Goal: Transaction & Acquisition: Book appointment/travel/reservation

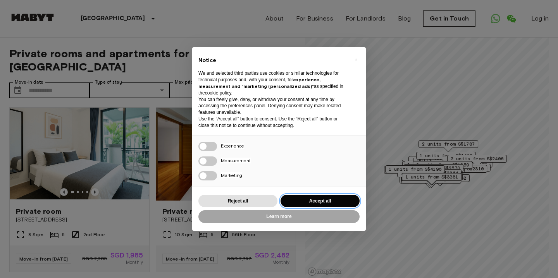
click at [310, 205] on button "Accept all" at bounding box center [319, 201] width 79 height 13
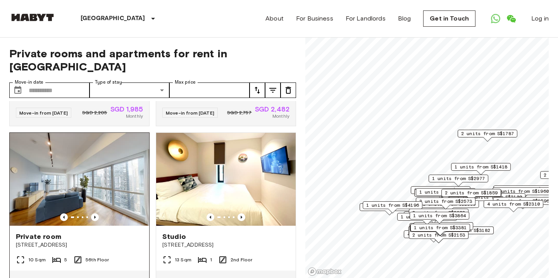
scroll to position [144, 0]
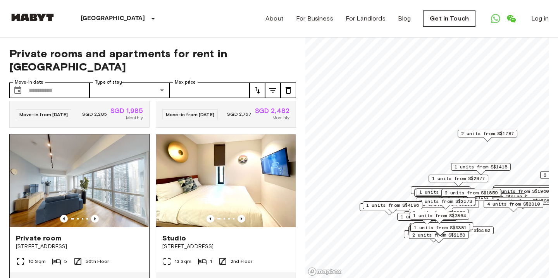
click at [105, 158] on img at bounding box center [79, 180] width 139 height 93
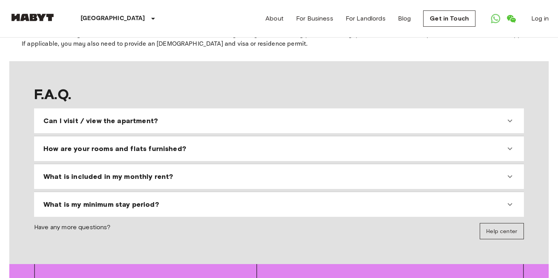
scroll to position [700, 0]
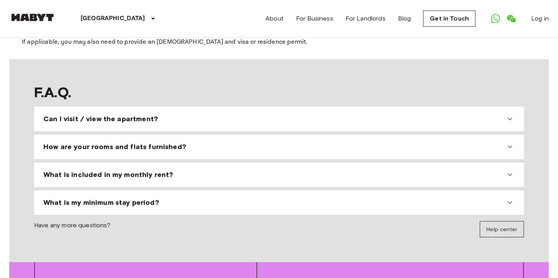
click at [507, 124] on icon at bounding box center [509, 118] width 9 height 9
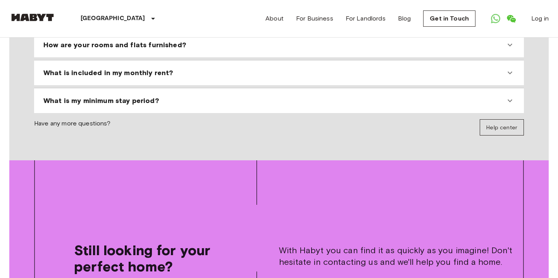
scroll to position [830, 0]
click at [506, 49] on icon at bounding box center [509, 44] width 9 height 9
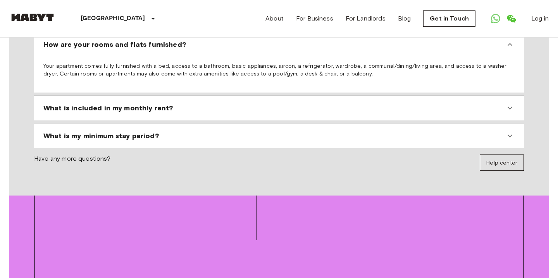
click at [507, 113] on icon at bounding box center [509, 107] width 9 height 9
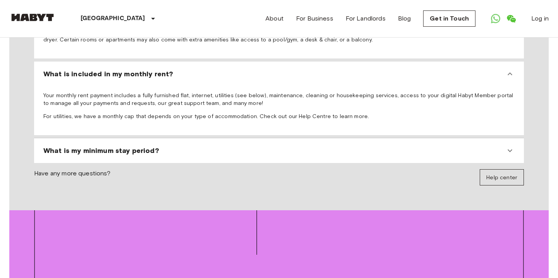
scroll to position [865, 0]
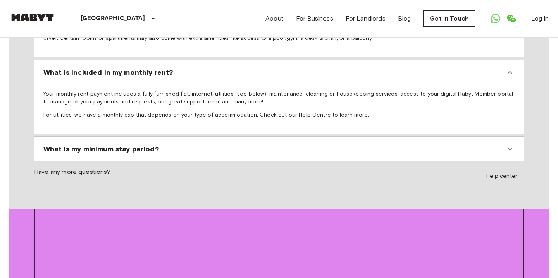
click at [507, 151] on icon at bounding box center [509, 149] width 5 height 3
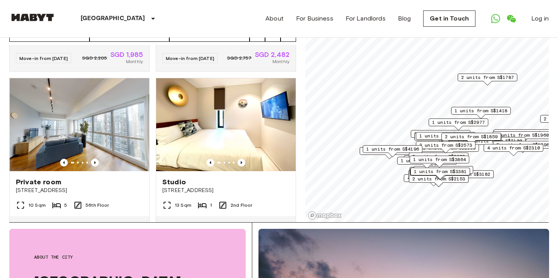
scroll to position [56, 0]
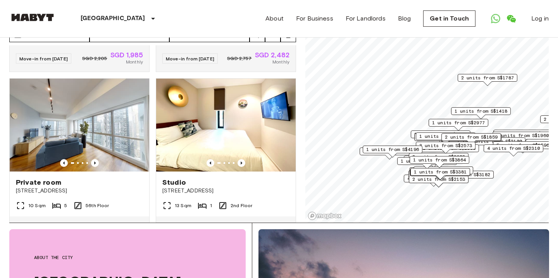
click at [454, 144] on span "3 units from S$2573" at bounding box center [445, 145] width 53 height 7
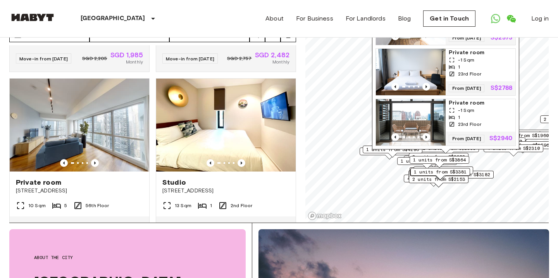
click at [412, 110] on img "Map marker" at bounding box center [411, 122] width 70 height 46
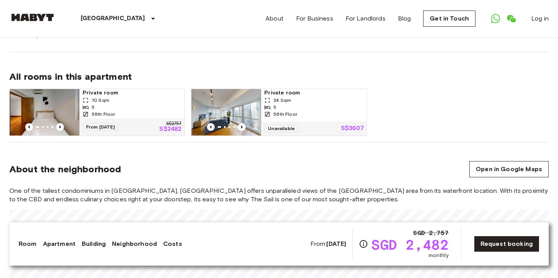
scroll to position [373, 0]
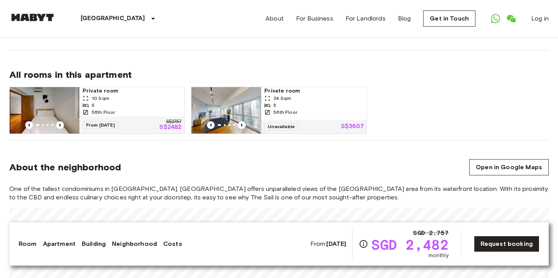
click at [241, 104] on img at bounding box center [226, 110] width 70 height 46
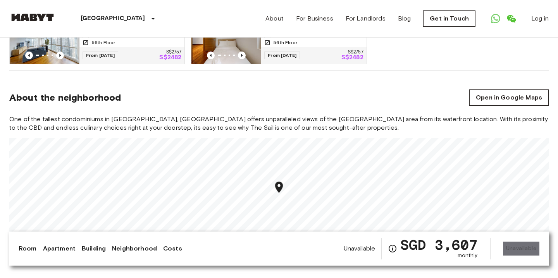
scroll to position [442, 0]
click at [245, 93] on div "About the neighborhood Open in Google Maps" at bounding box center [278, 97] width 539 height 16
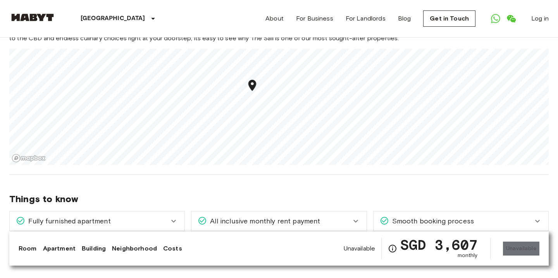
scroll to position [532, 0]
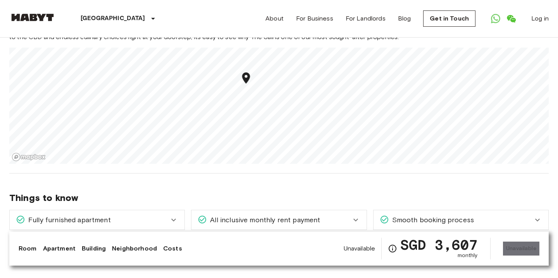
click at [226, 193] on div "Things to know Fully furnished apartment Your apartment comes fully furnished w…" at bounding box center [278, 218] width 539 height 89
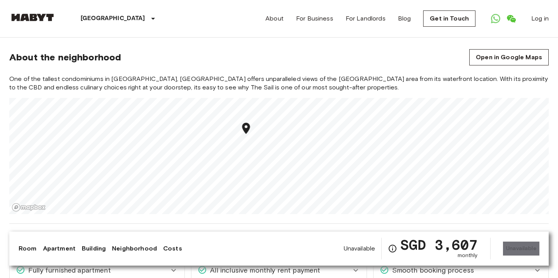
scroll to position [483, 0]
click at [216, 235] on div "Room Apartment Building Neighborhood Costs Unavailable SGD 3,607 monthly Unavai…" at bounding box center [278, 249] width 539 height 34
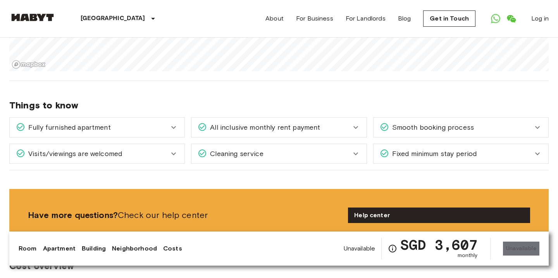
scroll to position [626, 0]
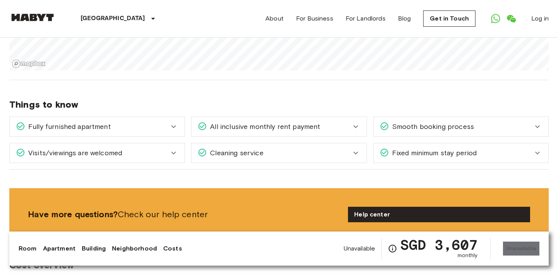
click at [172, 129] on icon at bounding box center [173, 126] width 9 height 9
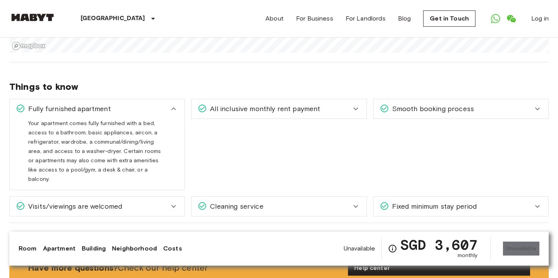
scroll to position [654, 0]
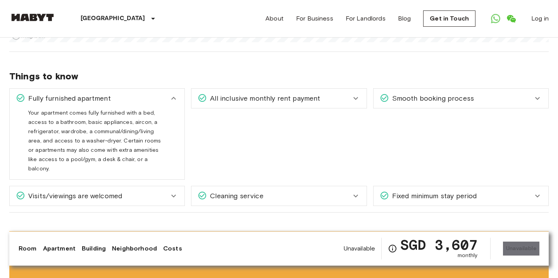
click at [354, 100] on icon at bounding box center [355, 98] width 9 height 9
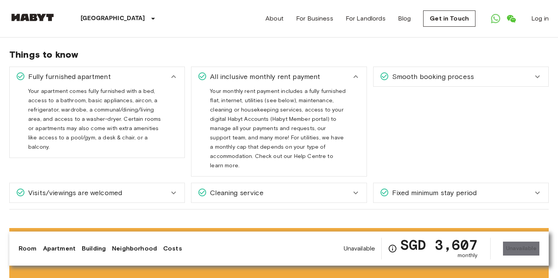
scroll to position [678, 0]
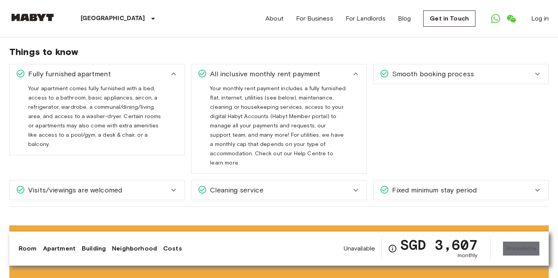
click at [536, 76] on icon at bounding box center [537, 73] width 9 height 9
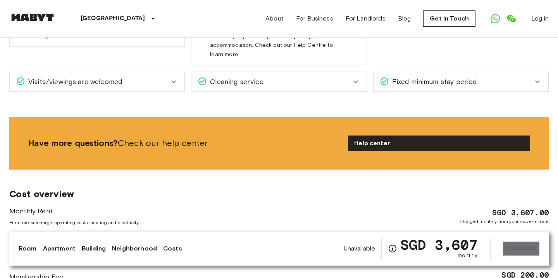
scroll to position [781, 0]
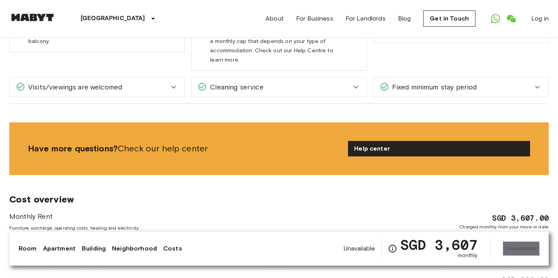
click at [174, 89] on icon at bounding box center [173, 87] width 5 height 3
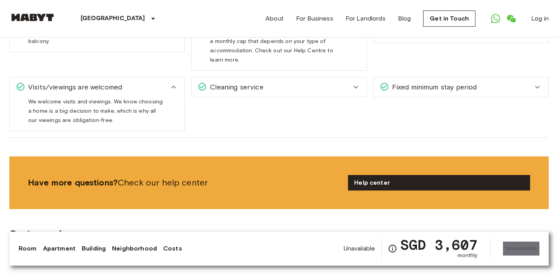
click at [354, 92] on icon at bounding box center [355, 87] width 9 height 9
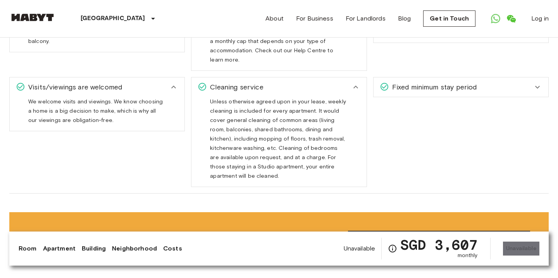
click at [535, 92] on icon at bounding box center [537, 87] width 9 height 9
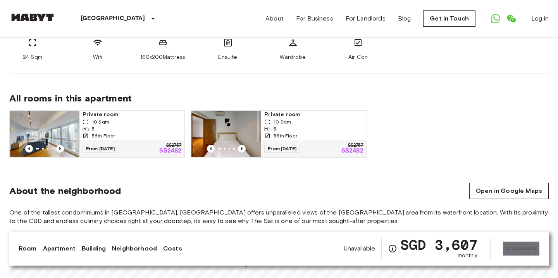
scroll to position [346, 0]
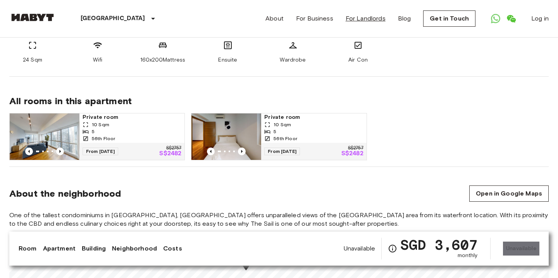
click at [346, 19] on link "For Landlords" at bounding box center [366, 18] width 40 height 9
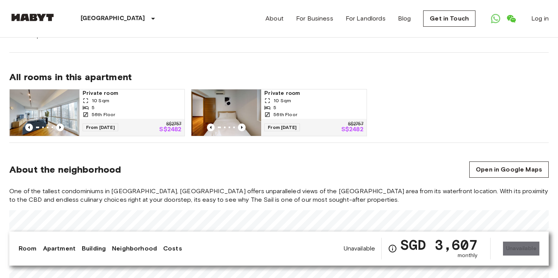
scroll to position [366, 0]
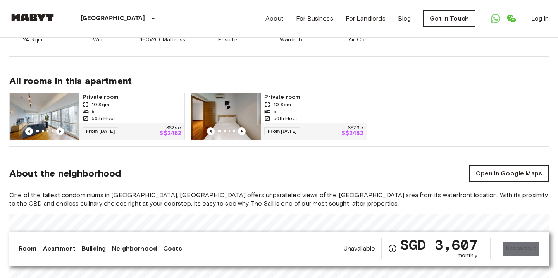
click at [61, 246] on link "Apartment" at bounding box center [59, 248] width 33 height 9
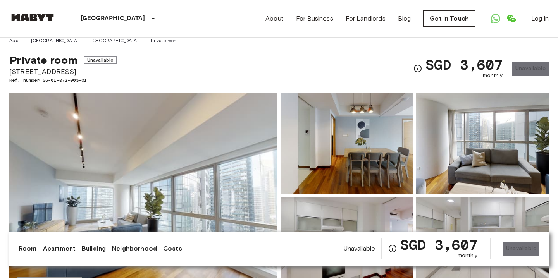
scroll to position [0, 0]
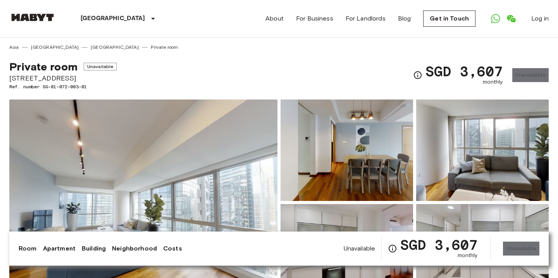
click at [31, 248] on link "Room" at bounding box center [28, 248] width 18 height 9
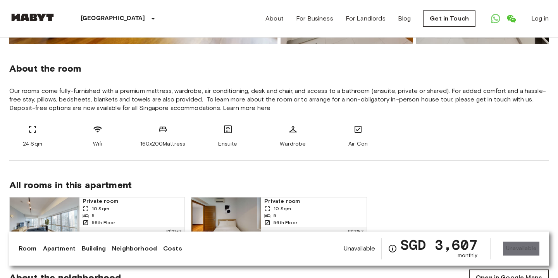
scroll to position [268, 0]
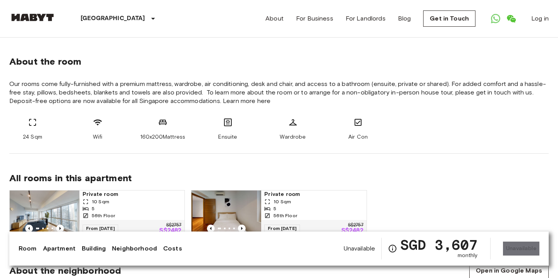
click at [85, 246] on link "Building" at bounding box center [94, 248] width 24 height 9
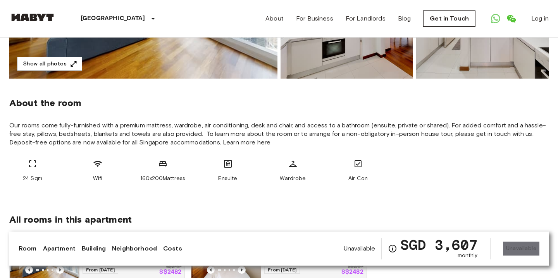
scroll to position [229, 0]
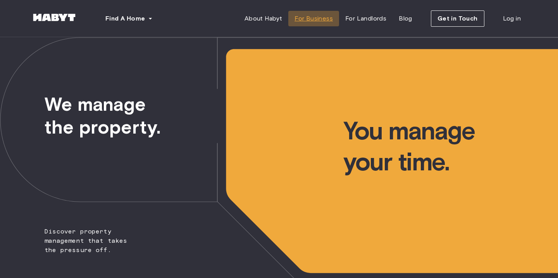
click at [319, 15] on span "For Business" at bounding box center [313, 18] width 38 height 9
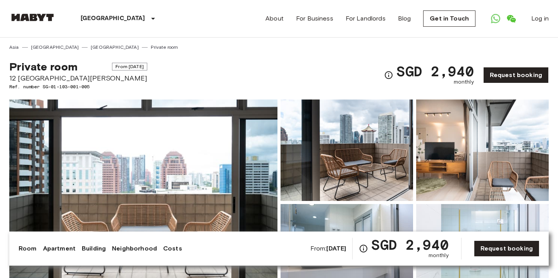
click at [145, 175] on img at bounding box center [143, 203] width 268 height 206
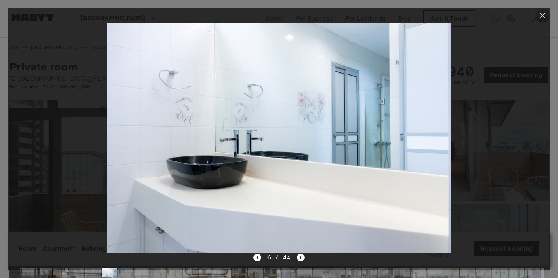
click at [540, 17] on icon "button" at bounding box center [542, 15] width 5 height 5
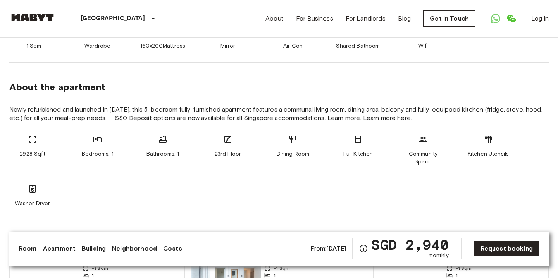
scroll to position [356, 0]
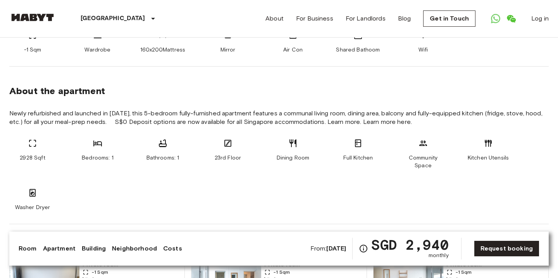
click at [490, 147] on icon at bounding box center [487, 143] width 9 height 9
click at [486, 156] on span "Kitchen Utensils" at bounding box center [488, 158] width 41 height 8
click at [435, 153] on div "Community Space" at bounding box center [423, 154] width 46 height 31
click at [369, 146] on div "Full Kitchen" at bounding box center [358, 154] width 46 height 31
click at [303, 146] on div "Dining Room" at bounding box center [293, 154] width 46 height 31
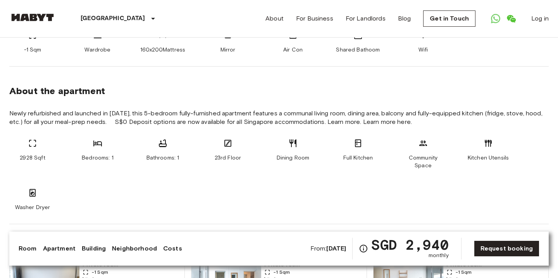
click at [231, 144] on icon at bounding box center [227, 143] width 9 height 9
click at [167, 148] on div "Bathrooms: 1" at bounding box center [162, 154] width 46 height 31
click at [109, 149] on div "Bedrooms: 1" at bounding box center [97, 154] width 46 height 31
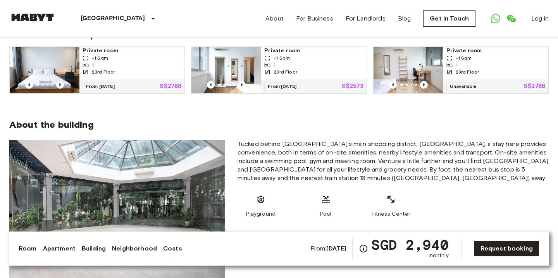
scroll to position [561, 0]
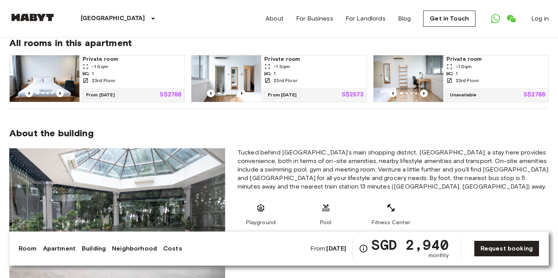
click at [428, 70] on img at bounding box center [408, 78] width 70 height 46
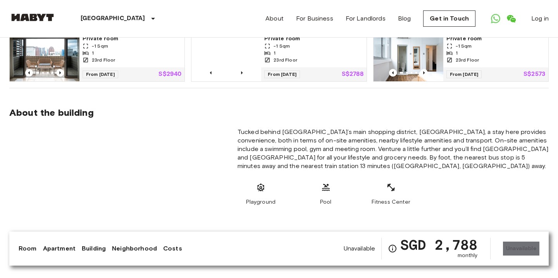
scroll to position [628, 0]
